Goal: Transaction & Acquisition: Purchase product/service

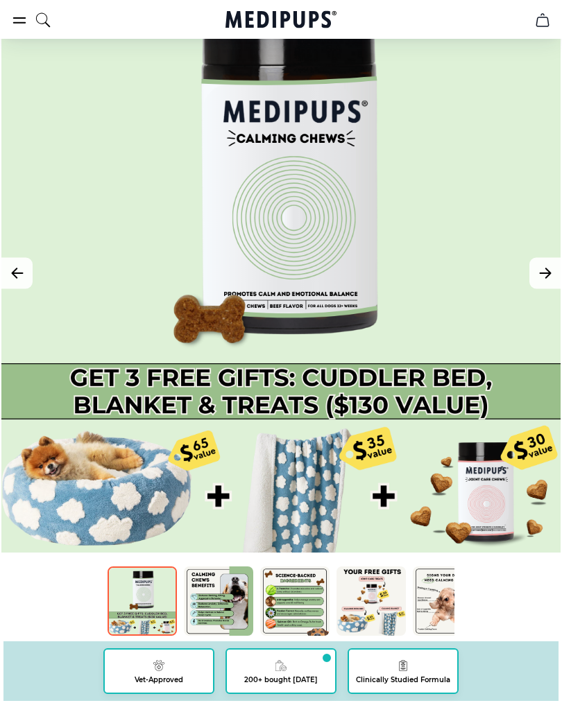
scroll to position [100, 0]
click at [543, 279] on icon "Next Image" at bounding box center [545, 273] width 17 height 17
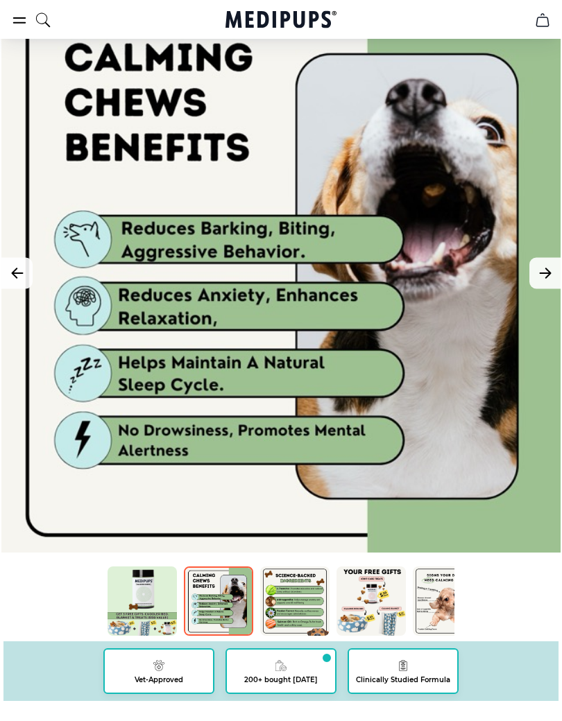
click at [531, 274] on button "Next Image" at bounding box center [544, 273] width 31 height 31
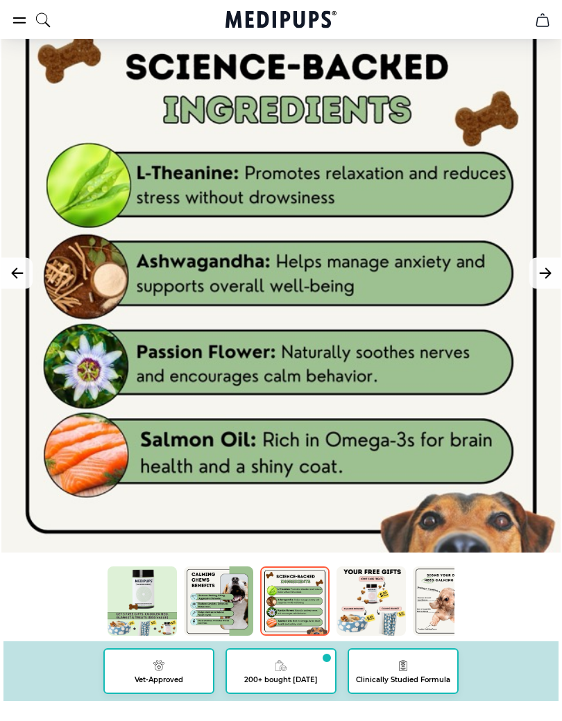
click at [544, 278] on icon "Next Image" at bounding box center [545, 273] width 17 height 17
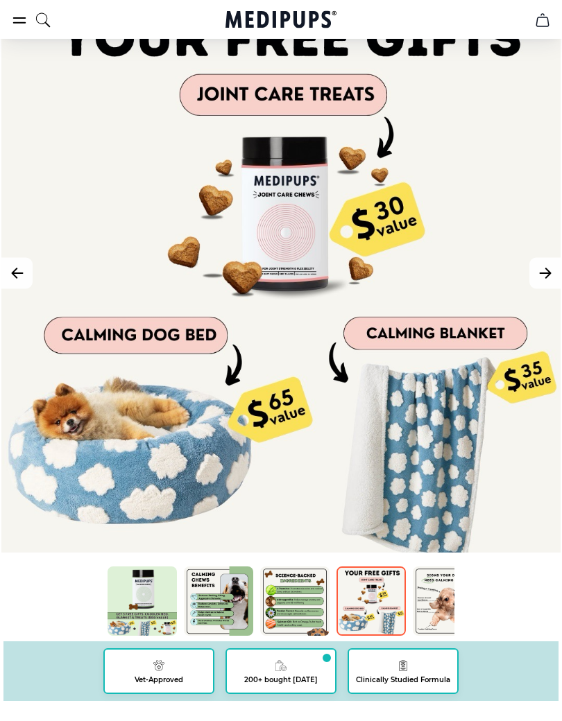
click at [543, 277] on icon "Next Image" at bounding box center [545, 273] width 17 height 17
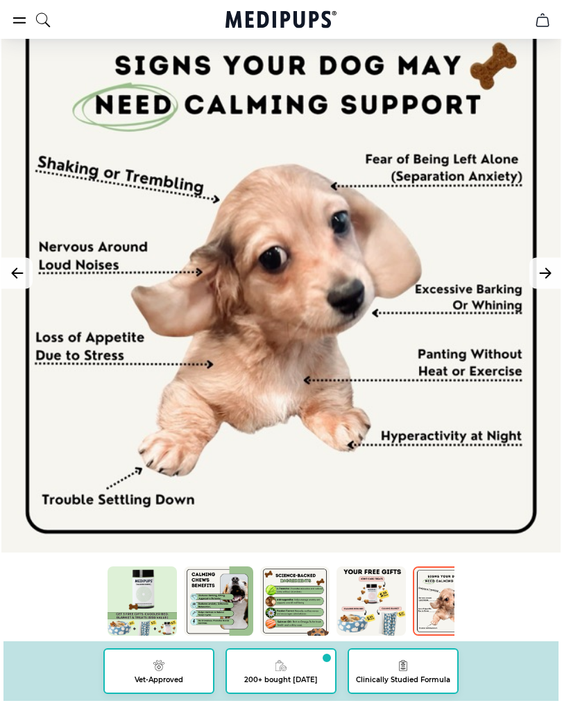
click at [536, 284] on button "Next Image" at bounding box center [544, 273] width 31 height 31
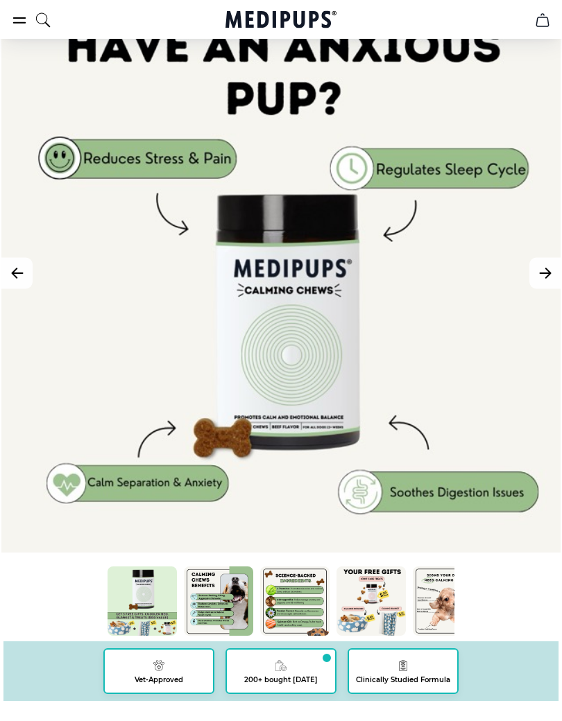
click at [542, 275] on icon "Next Image" at bounding box center [545, 273] width 17 height 17
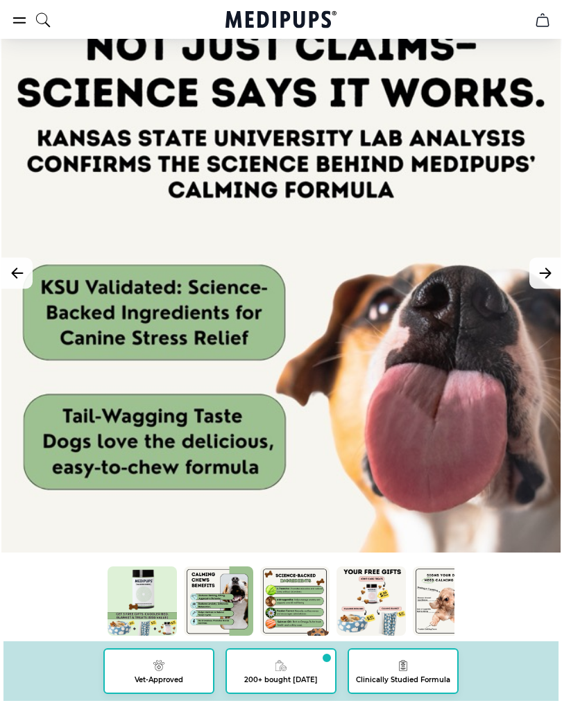
click at [546, 283] on button "Next Image" at bounding box center [544, 273] width 31 height 31
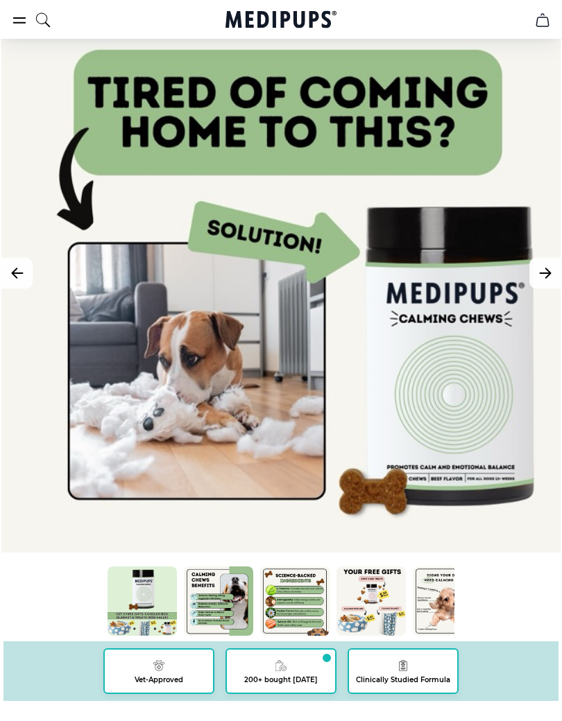
click at [542, 273] on icon "Next Image" at bounding box center [544, 273] width 10 height 10
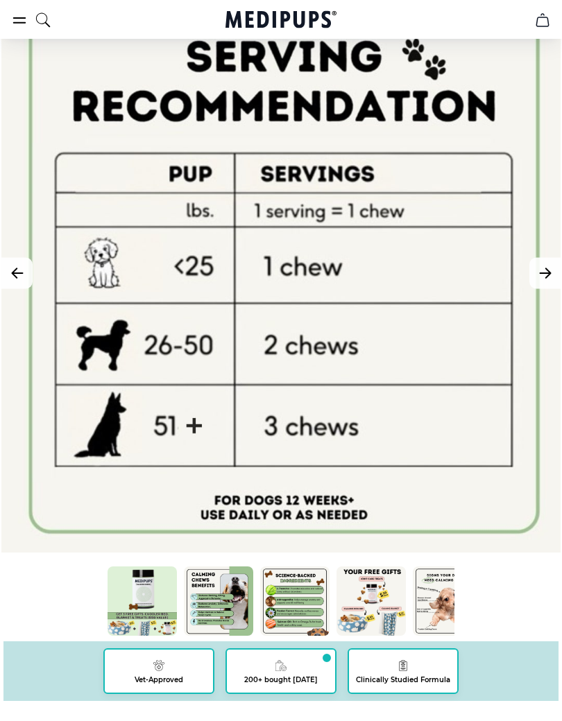
click at [538, 280] on icon "Next Image" at bounding box center [545, 273] width 17 height 17
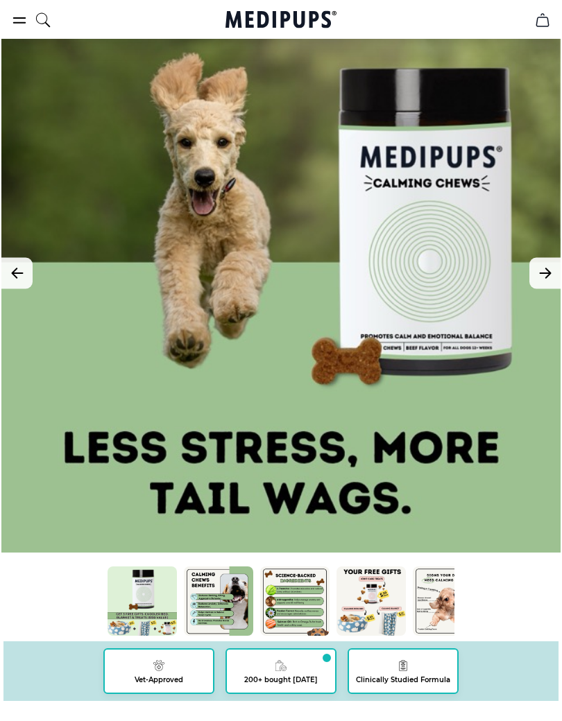
click at [551, 273] on icon "Next Image" at bounding box center [545, 273] width 17 height 17
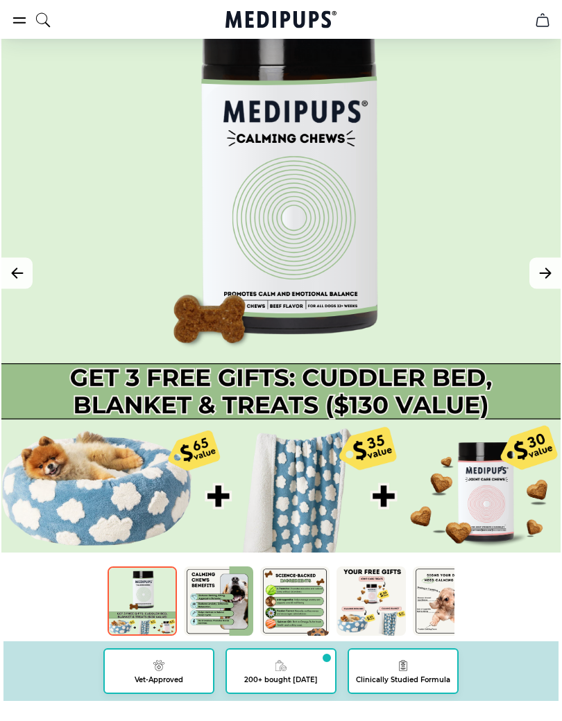
click at [539, 277] on icon "Next Image" at bounding box center [545, 273] width 17 height 17
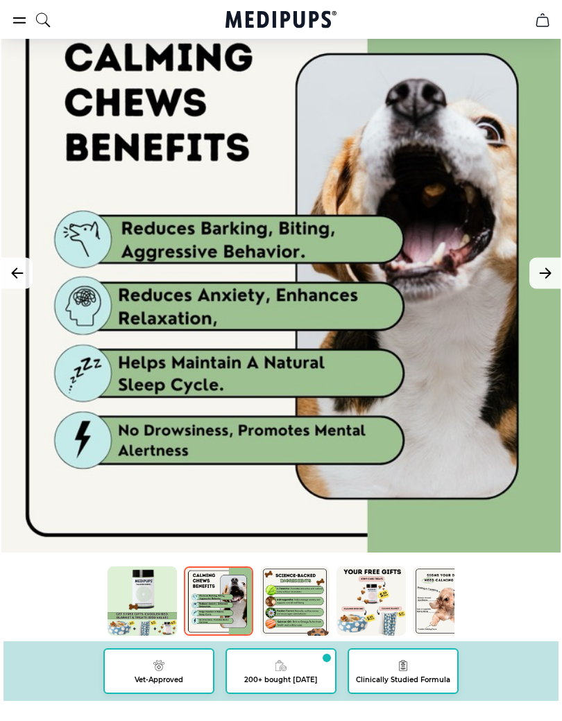
click at [541, 265] on icon "Next Image" at bounding box center [545, 273] width 17 height 17
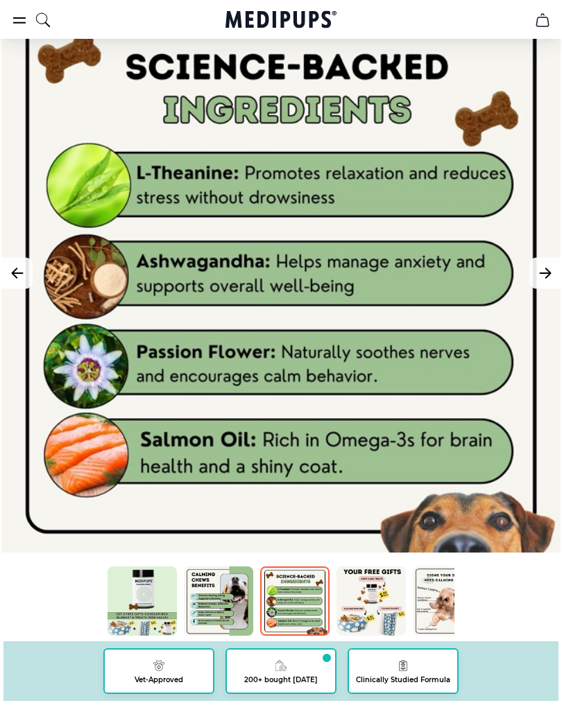
click at [537, 265] on icon "Next Image" at bounding box center [545, 273] width 17 height 17
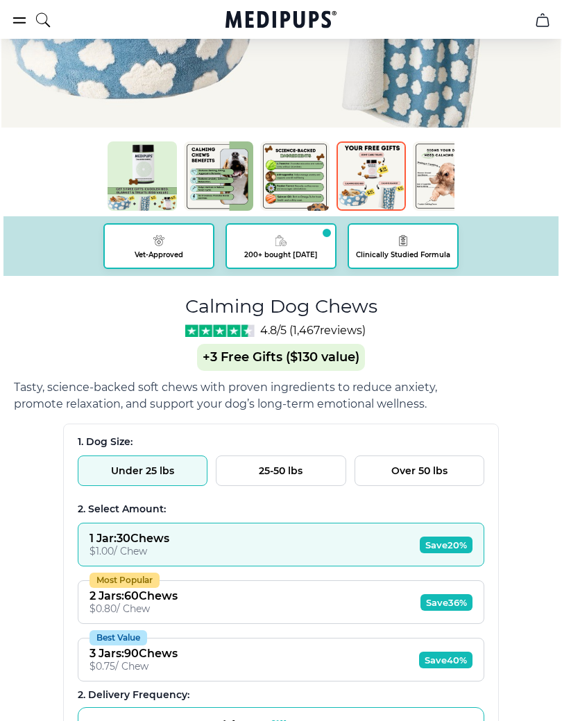
scroll to position [525, 0]
click at [301, 473] on button "25-50 lbs" at bounding box center [281, 471] width 130 height 31
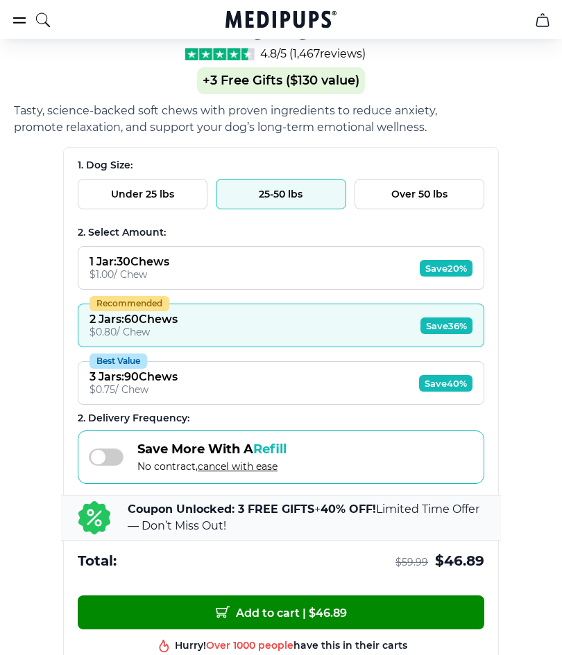
scroll to position [799, 0]
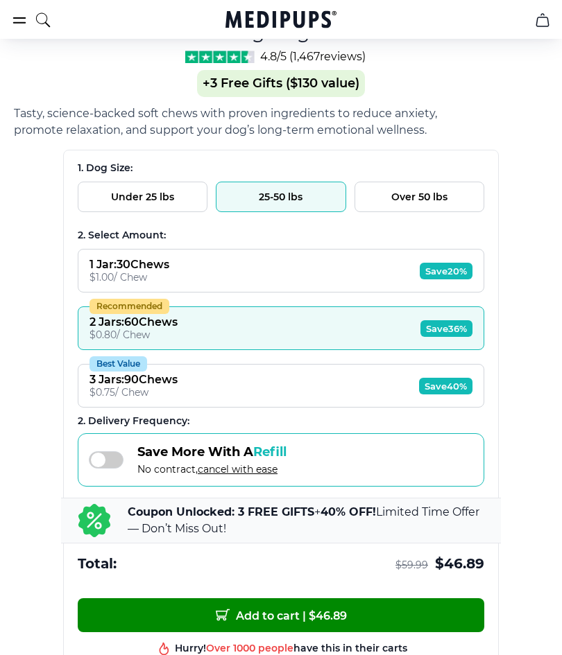
click at [455, 329] on span "Save 36%" at bounding box center [446, 328] width 52 height 17
click at [324, 630] on button "Add to cart | $ 46.89" at bounding box center [281, 615] width 406 height 34
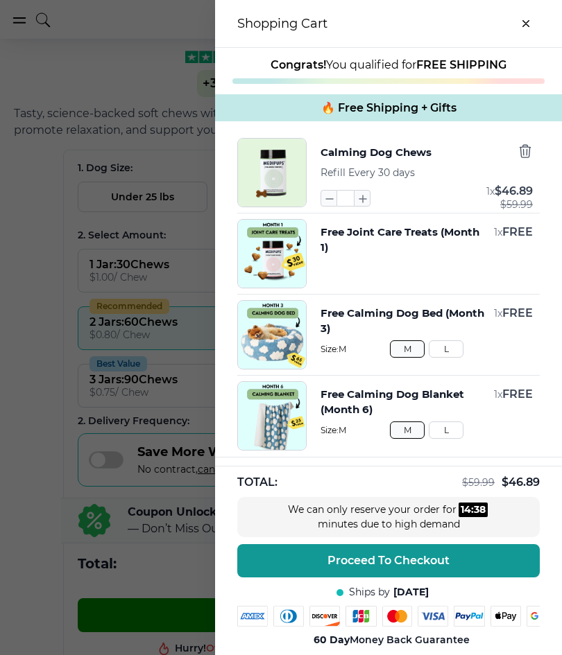
scroll to position [0, 0]
